Goal: Contribute content: Add original content to the website for others to see

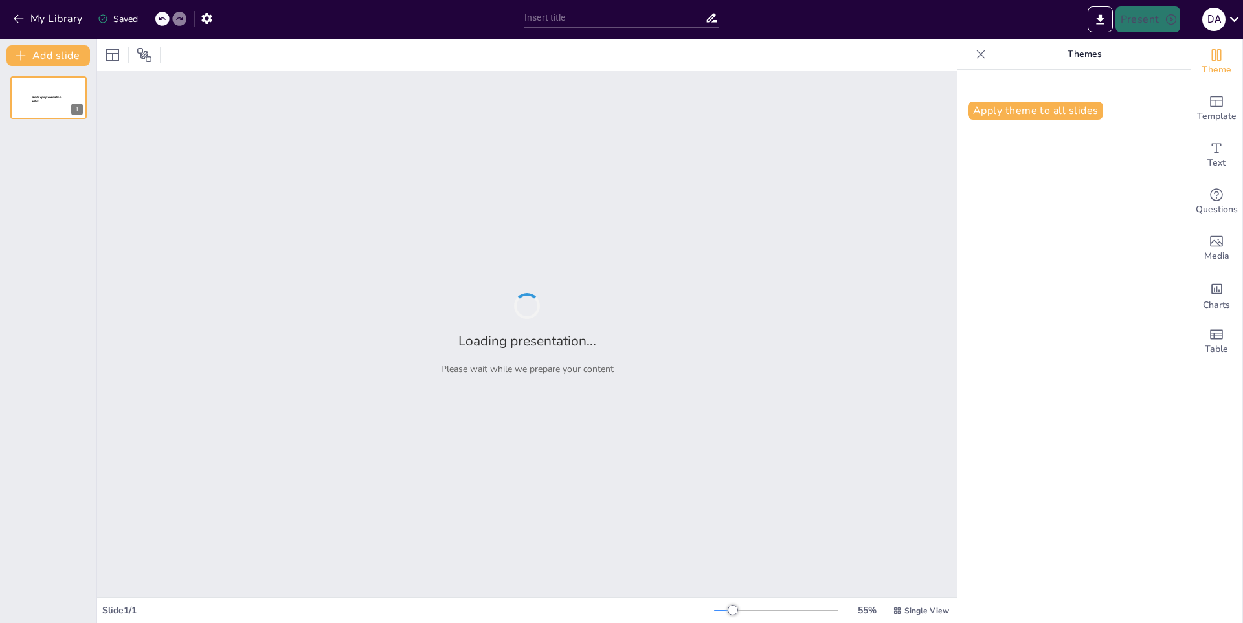
type input "Impacto de la Cultura en la Estructura Social"
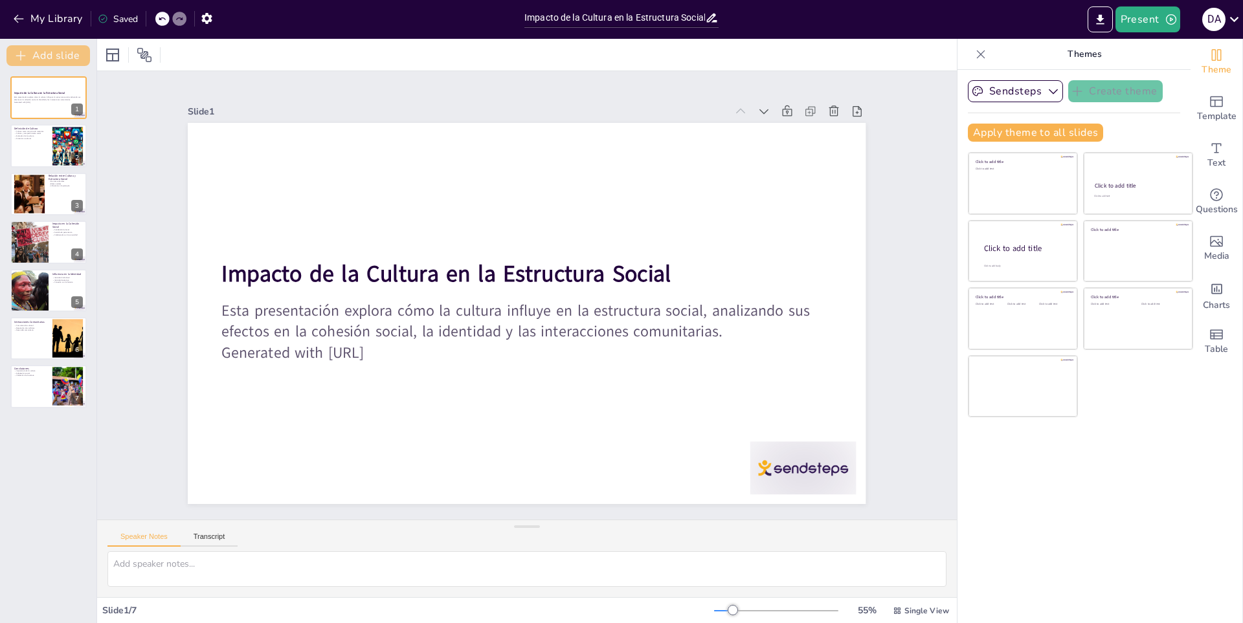
click at [53, 56] on button "Add slide" at bounding box center [48, 55] width 84 height 21
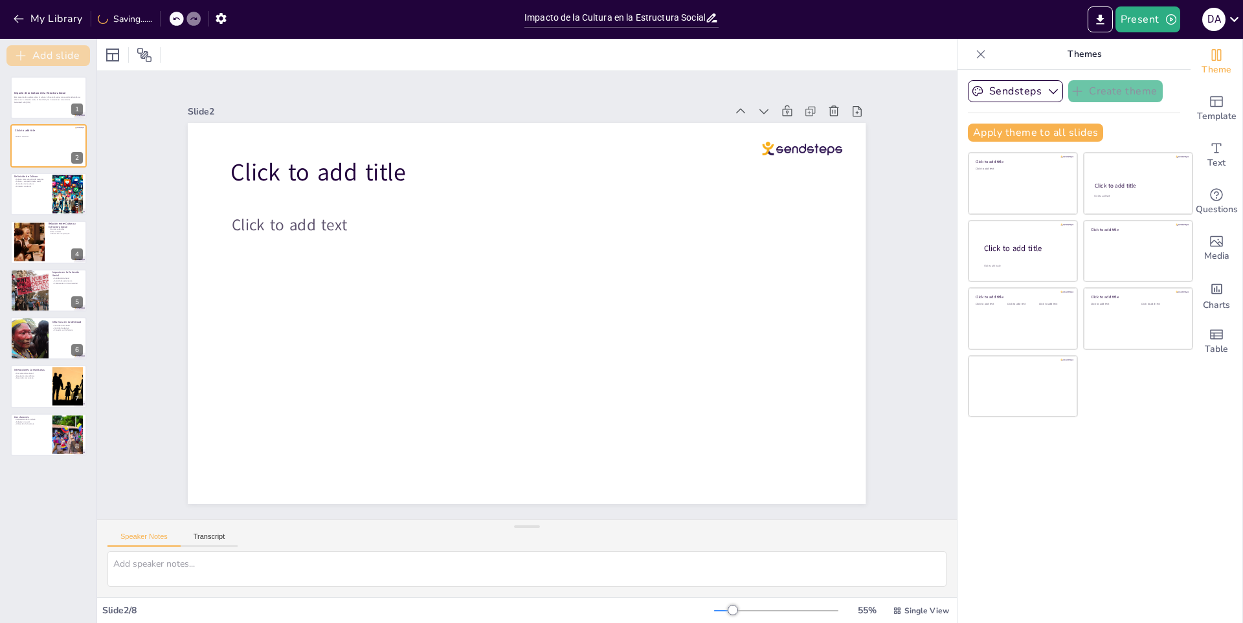
click at [52, 56] on button "Add slide" at bounding box center [48, 55] width 84 height 21
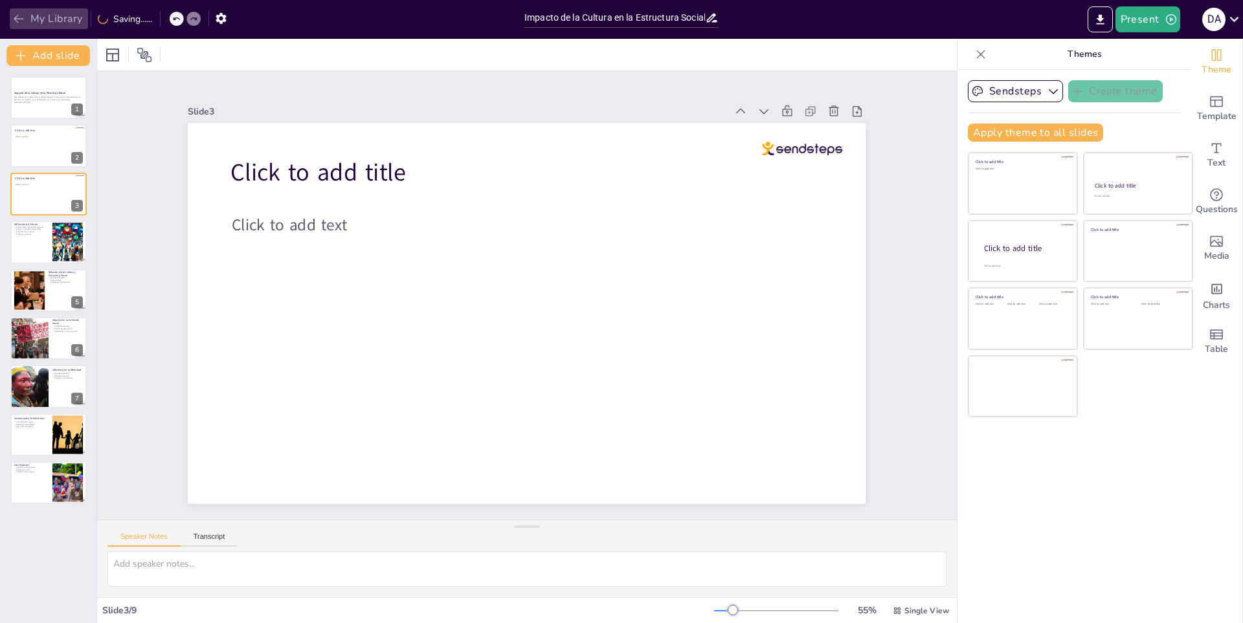
click at [14, 15] on icon "button" at bounding box center [18, 18] width 13 height 13
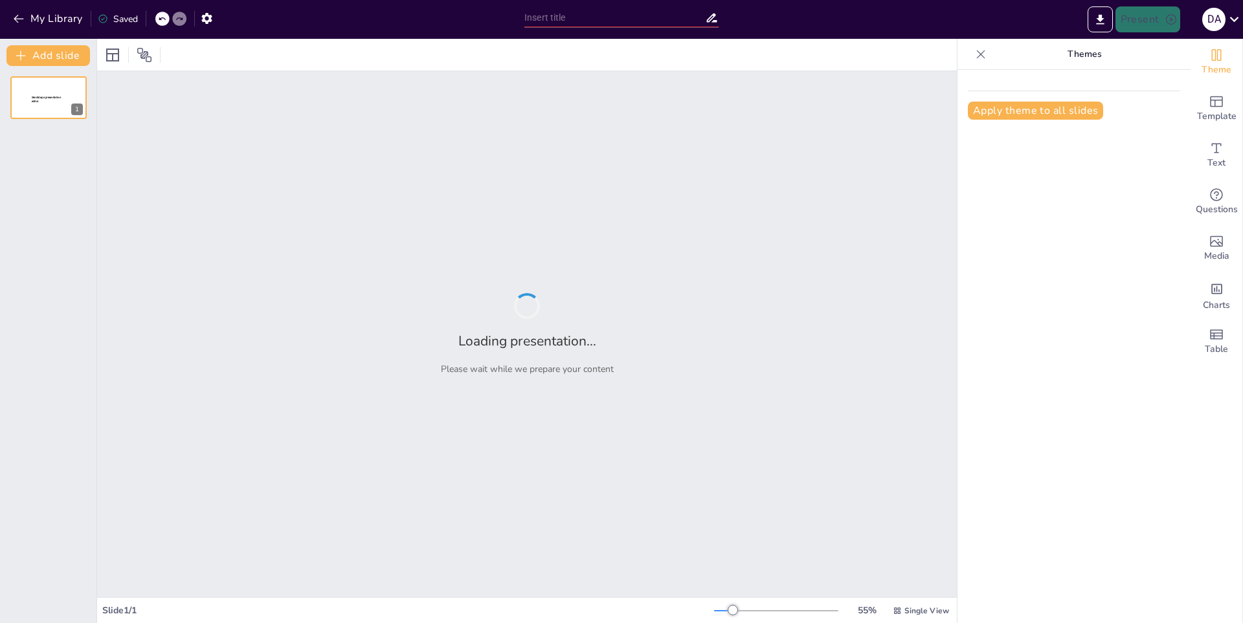
type input "La Importancia de la Investigación Científica en la Medicina Moderna"
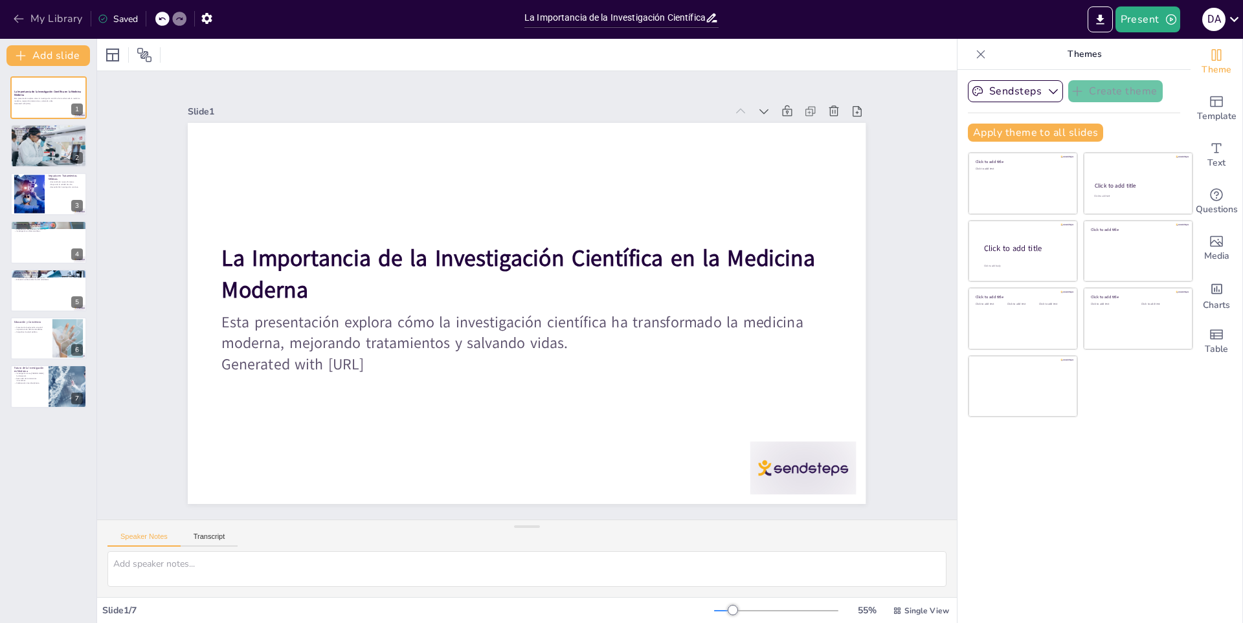
click at [35, 21] on button "My Library" at bounding box center [49, 18] width 78 height 21
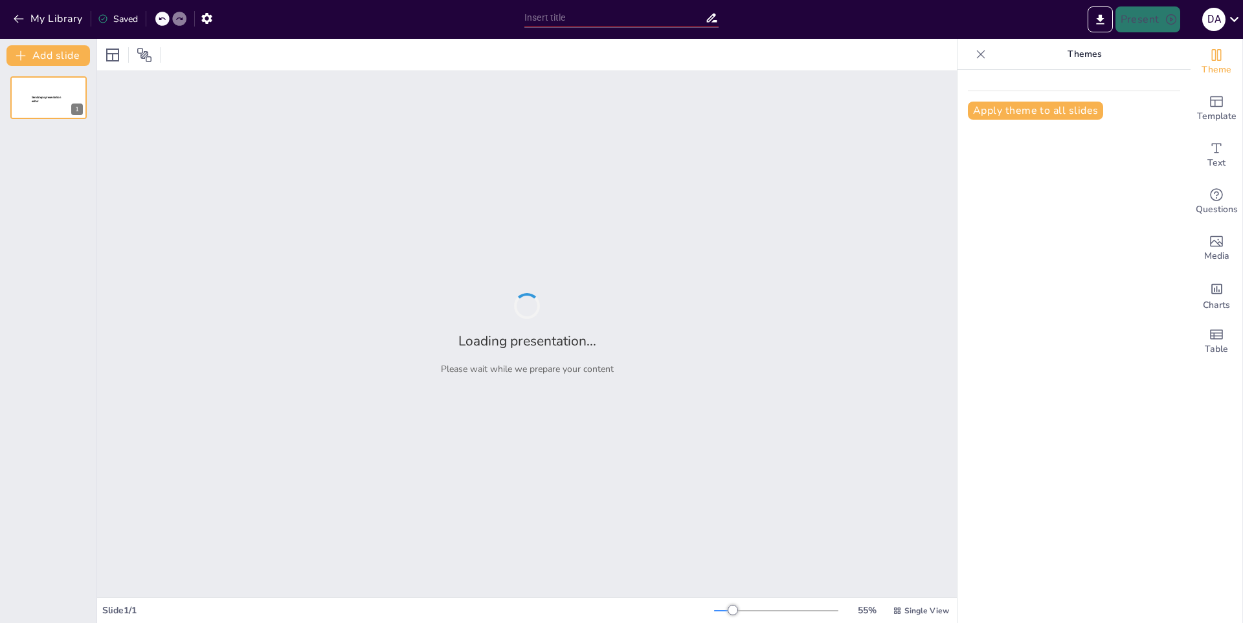
type input "Finanzas para Emprendedores: Fundamentos Esenciales"
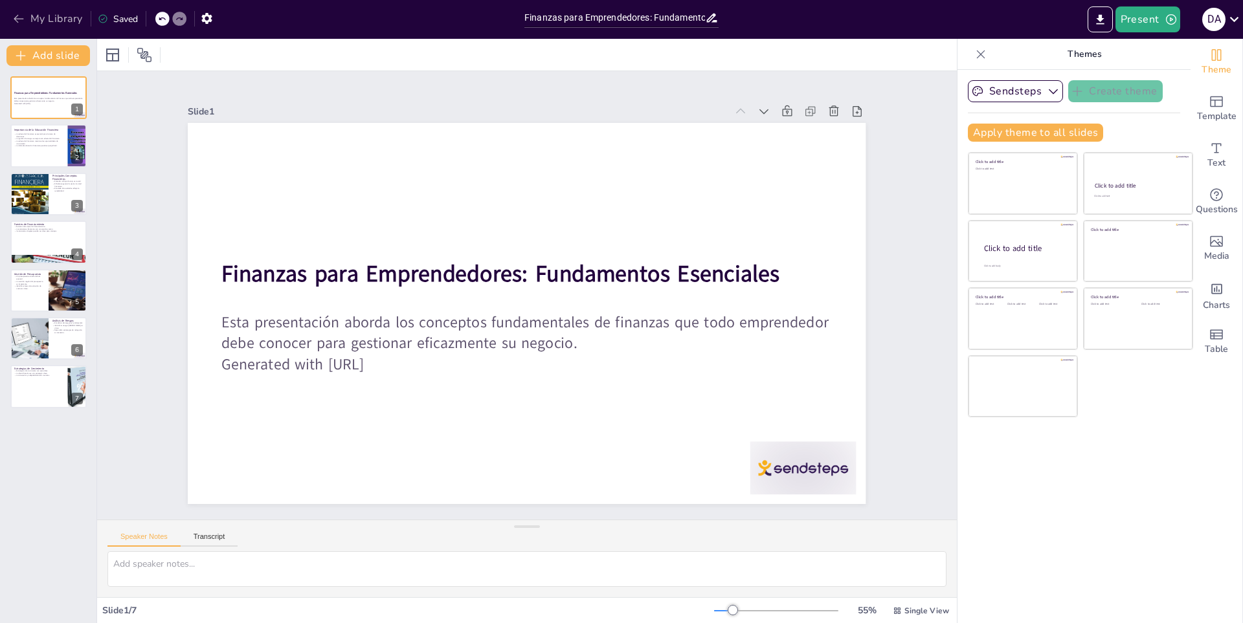
click at [53, 18] on button "My Library" at bounding box center [49, 18] width 78 height 21
